Goal: Navigation & Orientation: Find specific page/section

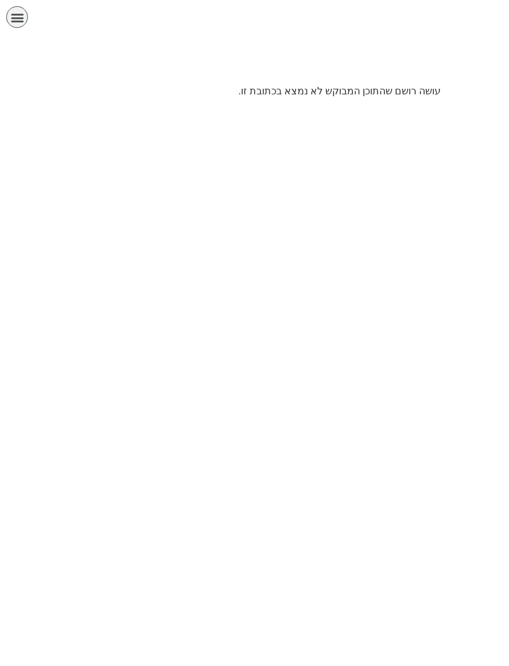
click at [27, 20] on div "תפריט" at bounding box center [17, 17] width 22 height 22
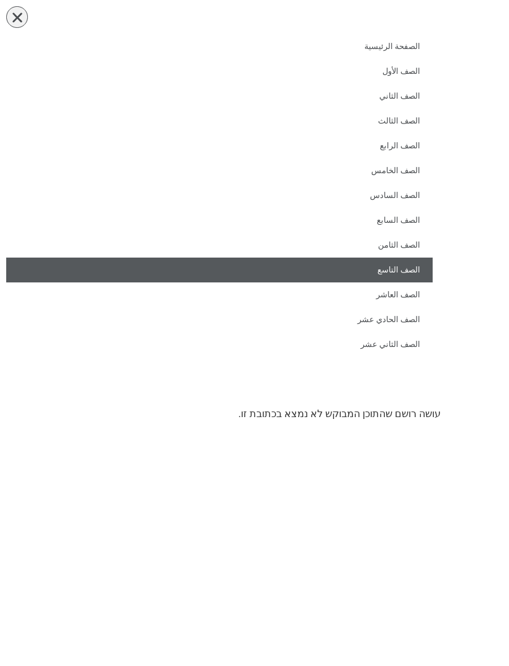
click at [414, 268] on link "الصف التاسع" at bounding box center [219, 270] width 427 height 25
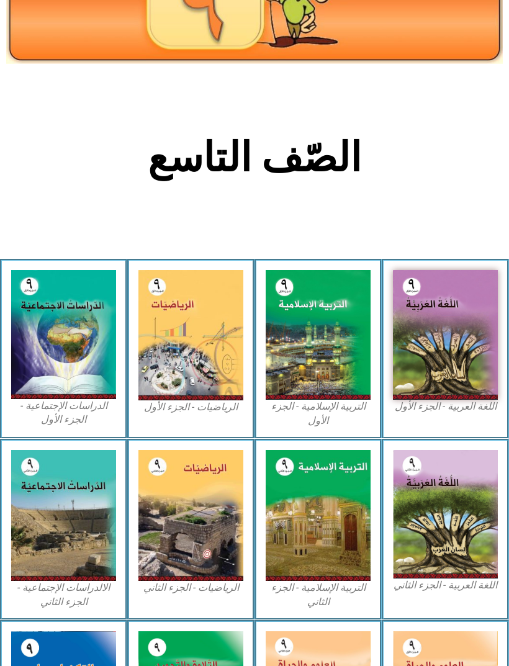
scroll to position [137, 0]
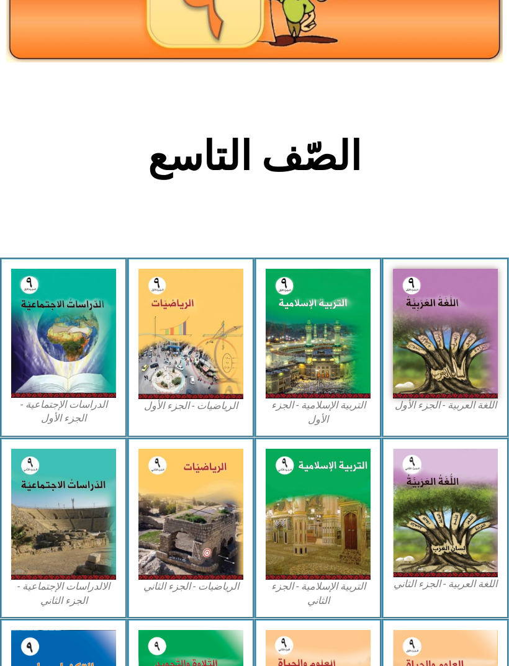
click at [215, 352] on img at bounding box center [190, 334] width 105 height 130
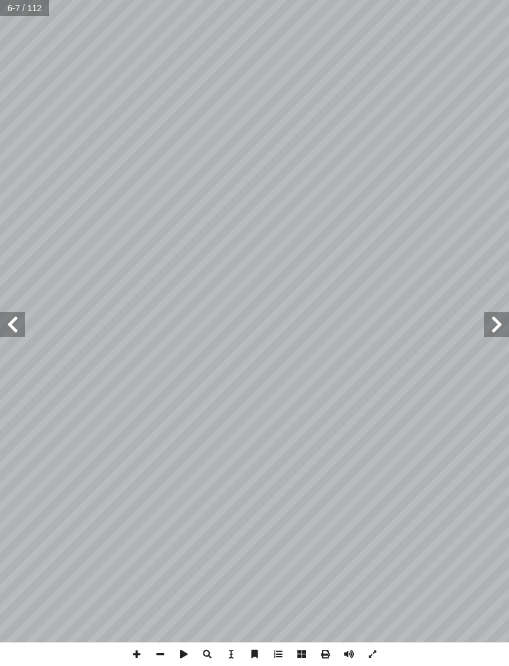
click at [22, 328] on span at bounding box center [12, 324] width 25 height 25
click at [492, 319] on span at bounding box center [496, 324] width 25 height 25
click at [491, 324] on span at bounding box center [496, 324] width 25 height 25
click at [22, 317] on span at bounding box center [12, 324] width 25 height 25
click at [17, 324] on span at bounding box center [12, 324] width 25 height 25
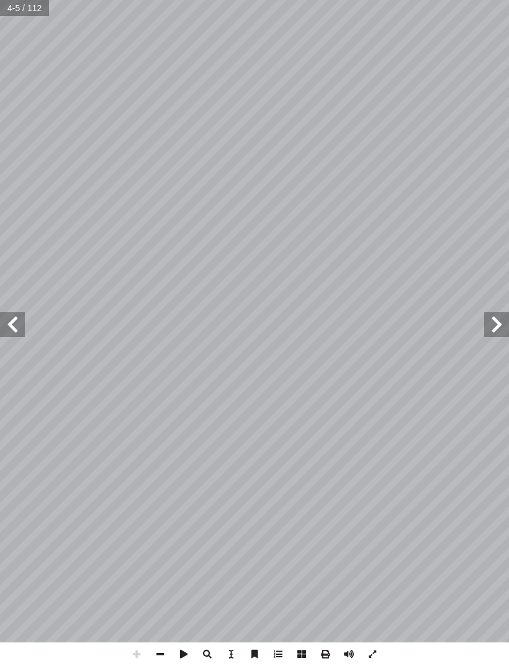
click at [19, 319] on span at bounding box center [12, 324] width 25 height 25
click at [487, 327] on span at bounding box center [496, 324] width 25 height 25
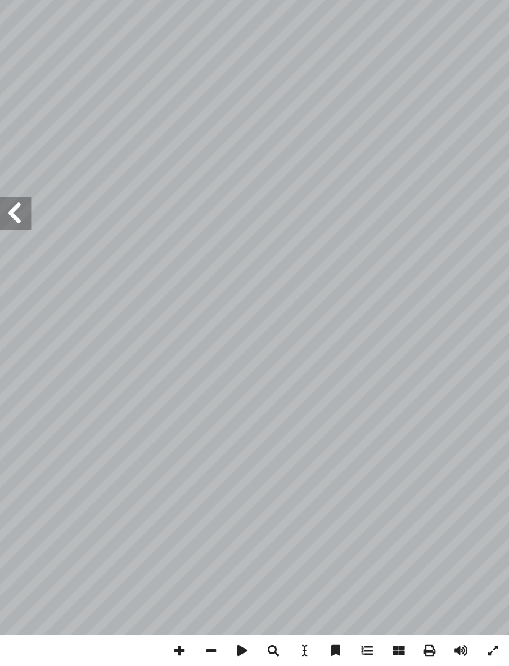
click at [15, 312] on span at bounding box center [12, 324] width 25 height 25
